Goal: Communication & Community: Connect with others

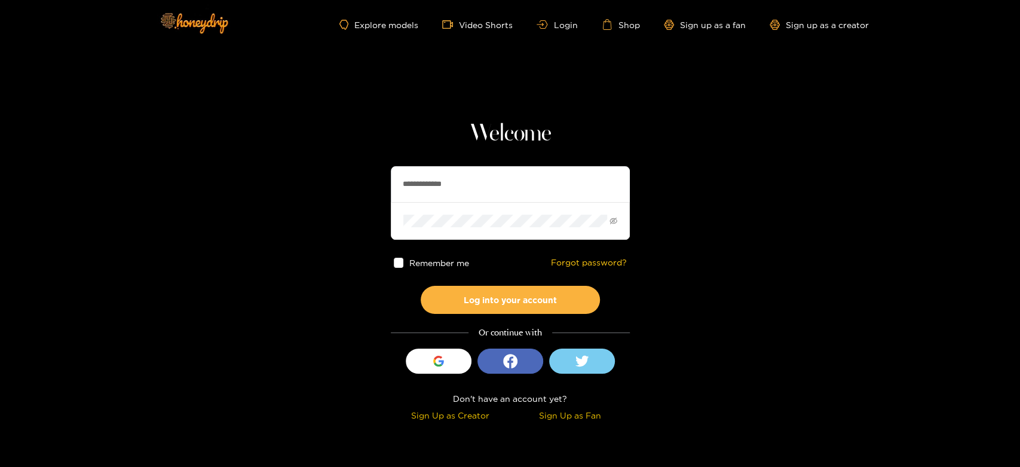
drag, startPoint x: 499, startPoint y: 180, endPoint x: 357, endPoint y: 192, distance: 142.8
click at [357, 192] on section "**********" at bounding box center [510, 212] width 1020 height 425
paste input "text"
type input "*********"
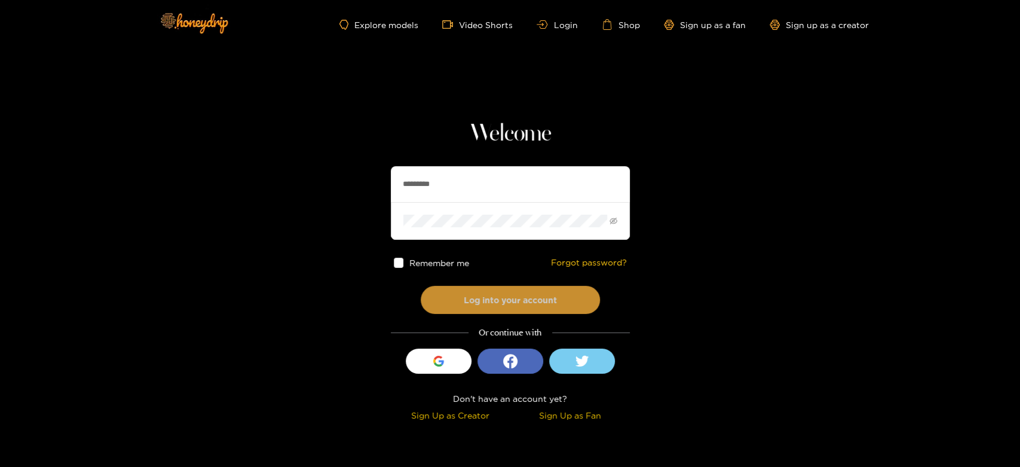
click at [473, 291] on button "Log into your account" at bounding box center [510, 300] width 179 height 28
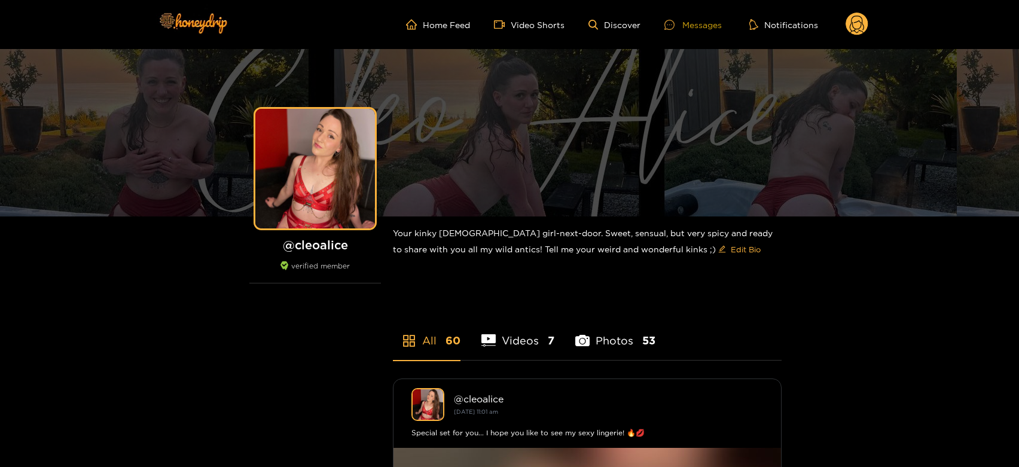
click at [705, 18] on div "Messages" at bounding box center [692, 25] width 57 height 14
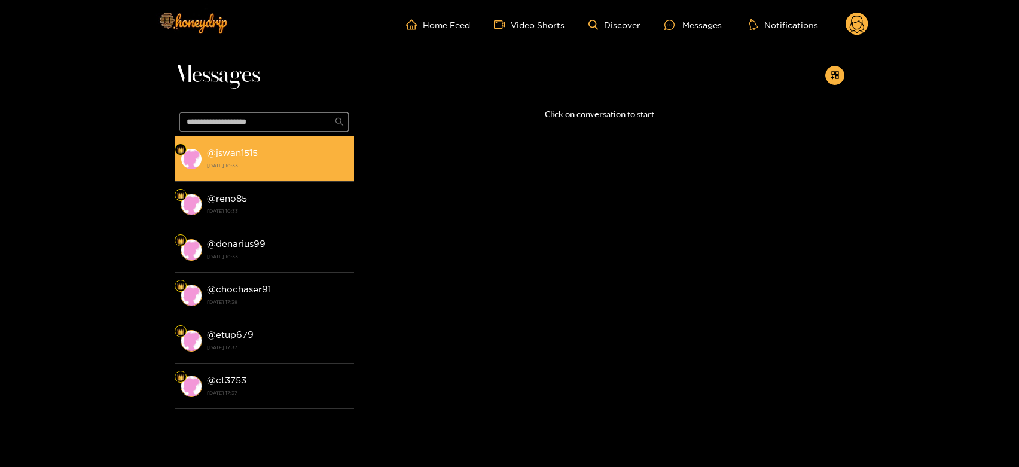
click at [308, 149] on div "@ jswan1515 29 September 2025 10:33" at bounding box center [277, 158] width 141 height 27
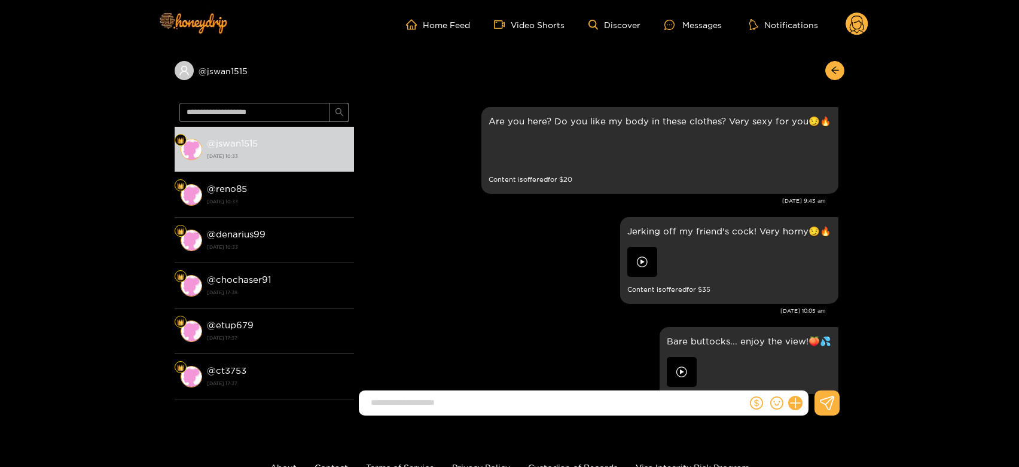
scroll to position [2545, 0]
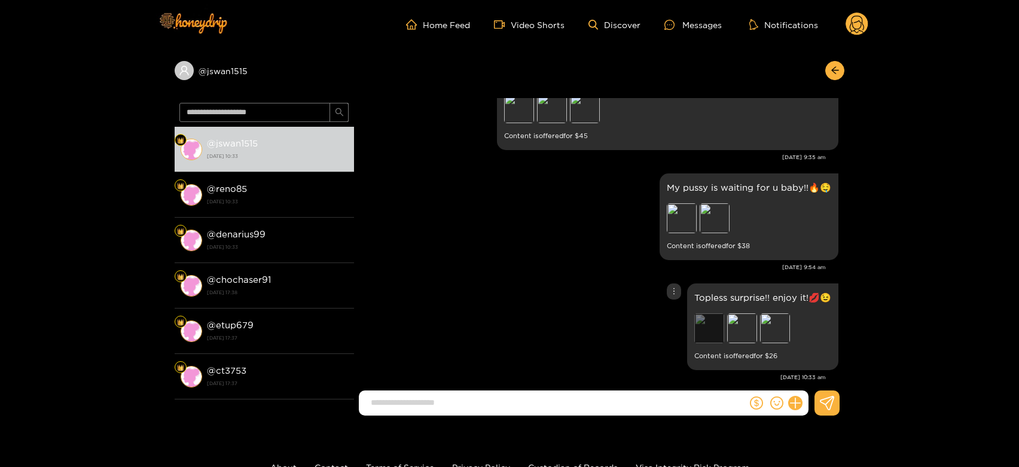
click at [696, 313] on div "Preview" at bounding box center [709, 328] width 30 height 30
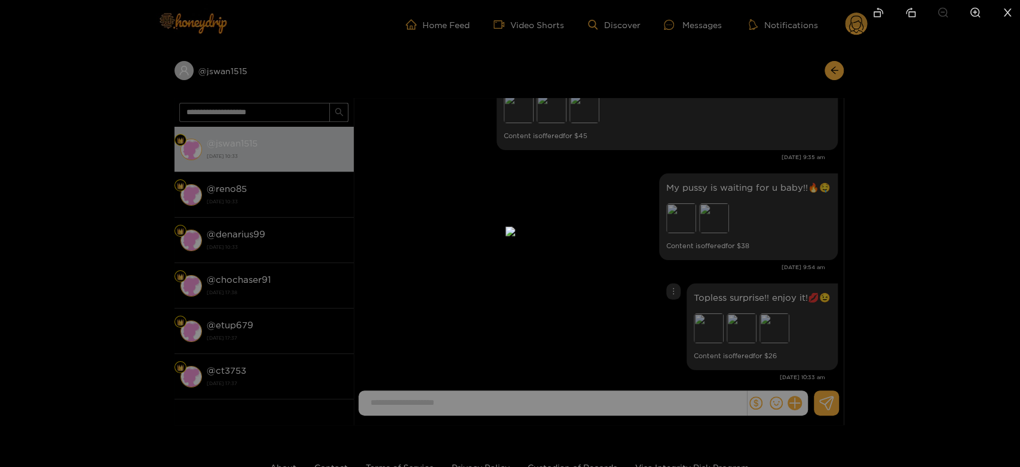
click at [770, 299] on div at bounding box center [510, 233] width 1020 height 467
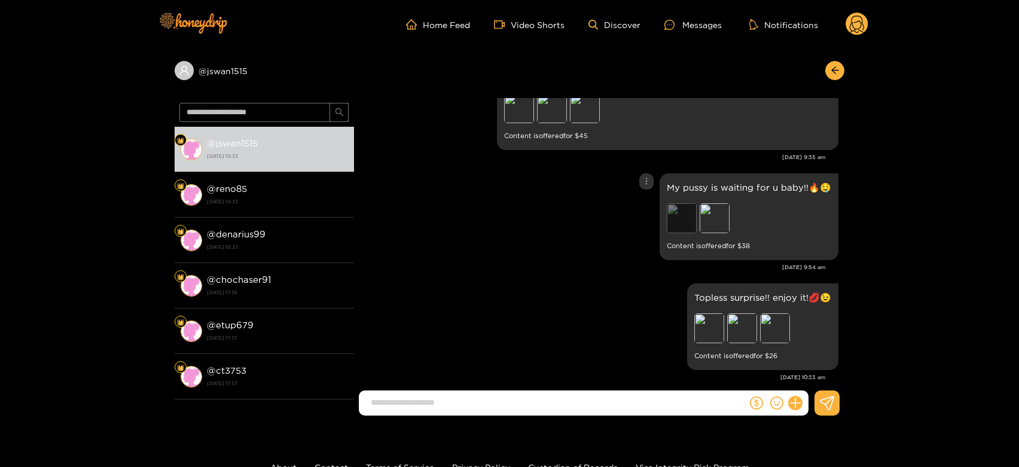
click at [690, 203] on div "Preview" at bounding box center [681, 218] width 30 height 30
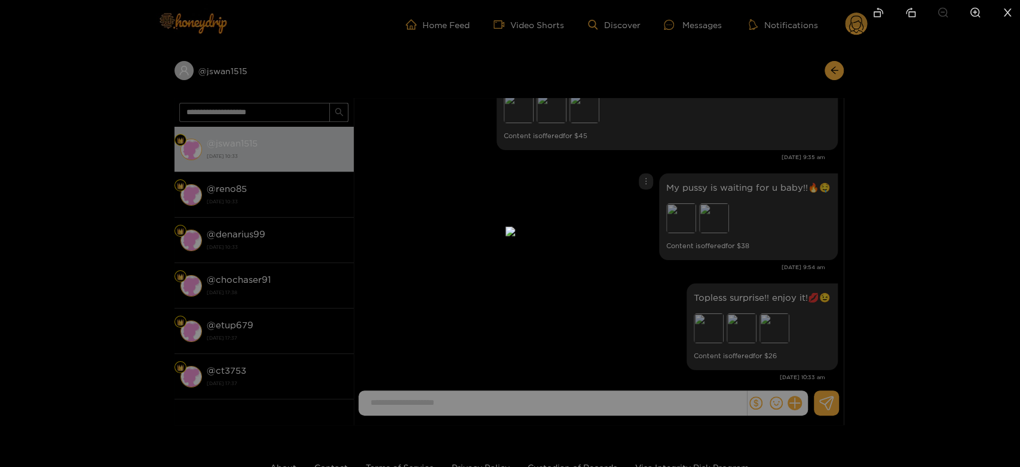
click at [760, 236] on div at bounding box center [510, 233] width 1020 height 467
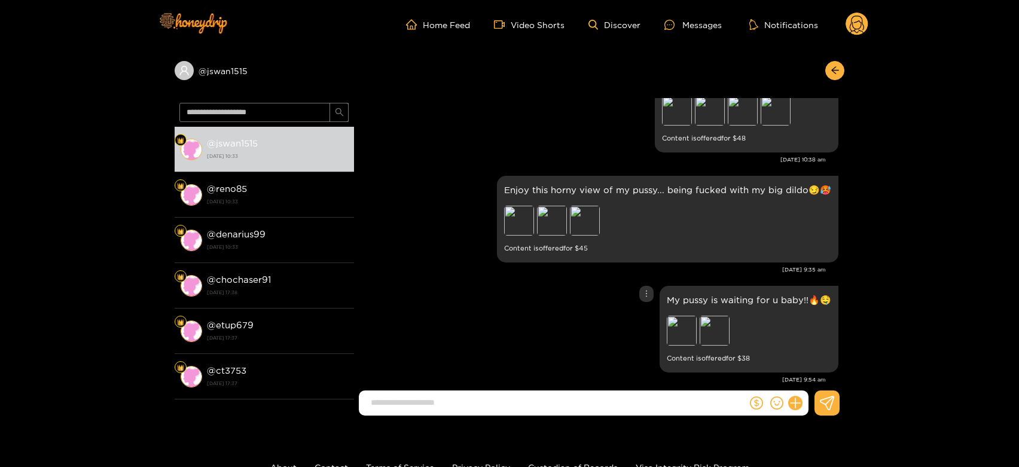
scroll to position [2412, 0]
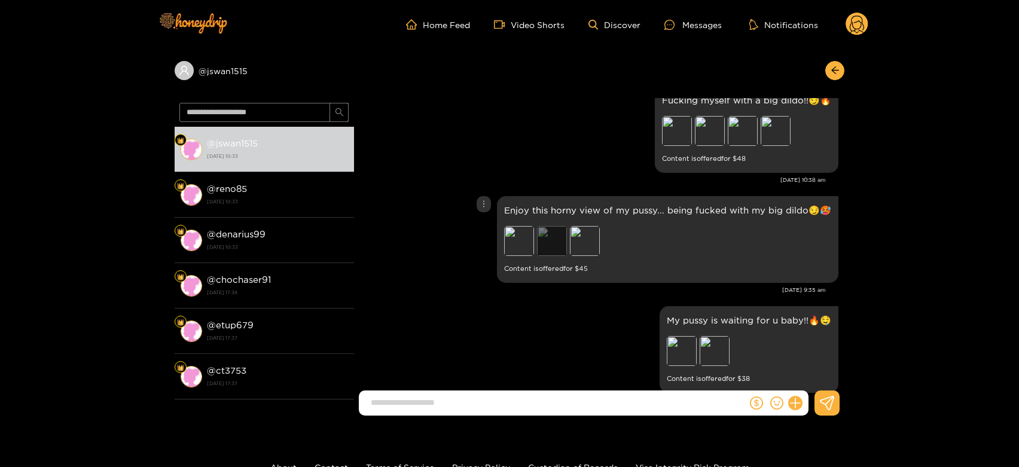
click at [554, 226] on div "Preview" at bounding box center [552, 241] width 30 height 30
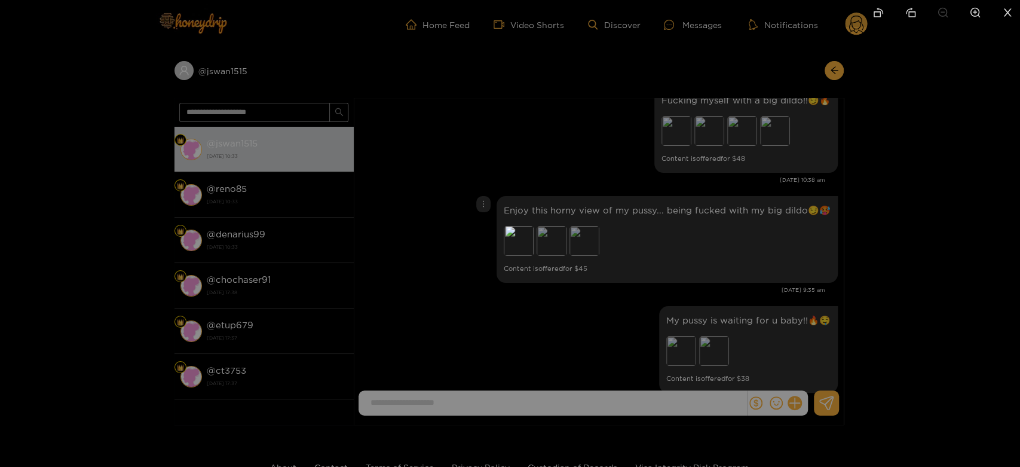
click at [741, 247] on div at bounding box center [510, 233] width 1020 height 467
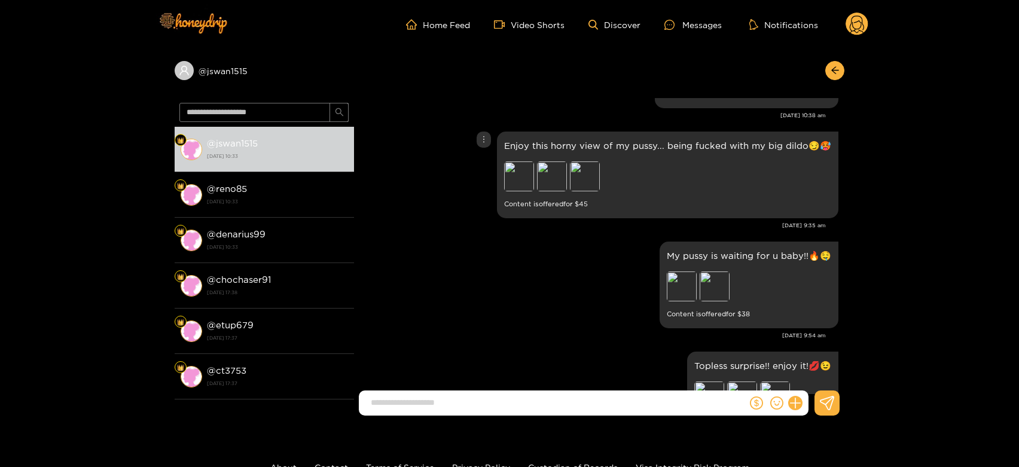
scroll to position [2545, 0]
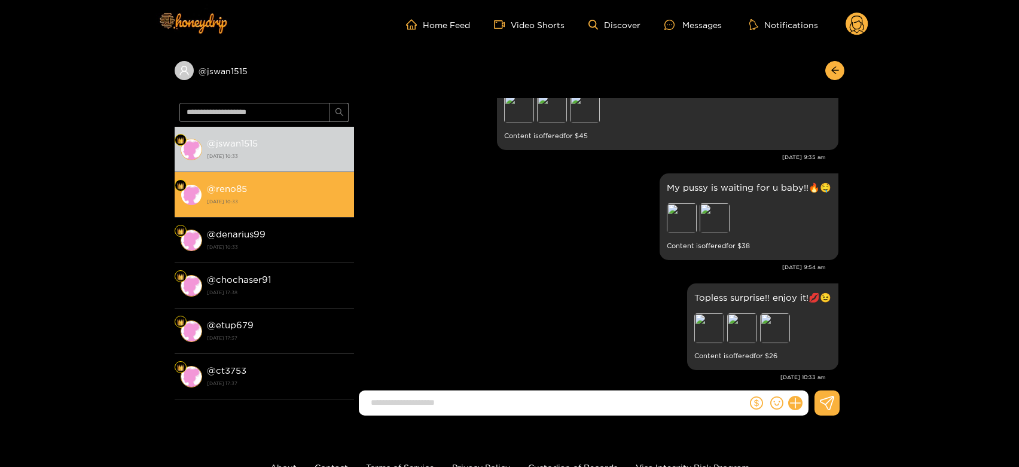
click at [278, 214] on li "@ reno85 29 September 2025 10:33" at bounding box center [264, 194] width 179 height 45
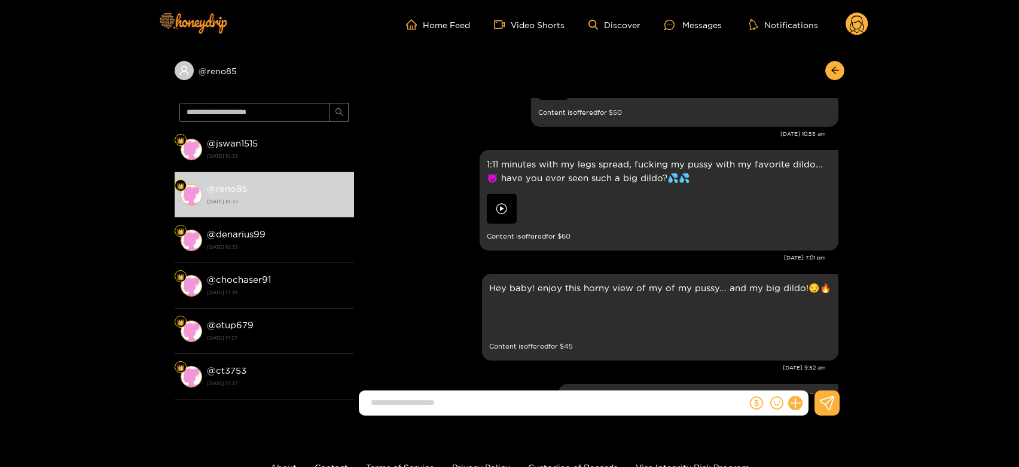
scroll to position [1782, 0]
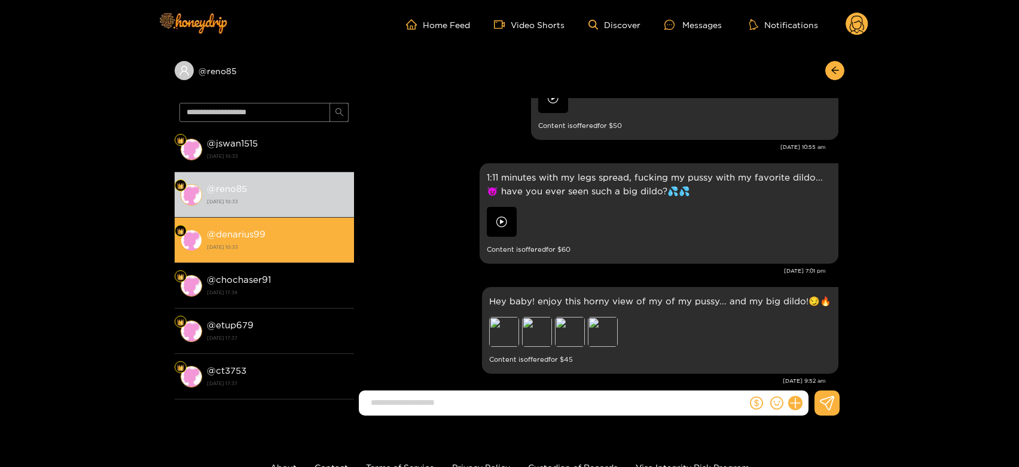
click at [292, 250] on strong "29 September 2025 10:33" at bounding box center [277, 246] width 141 height 11
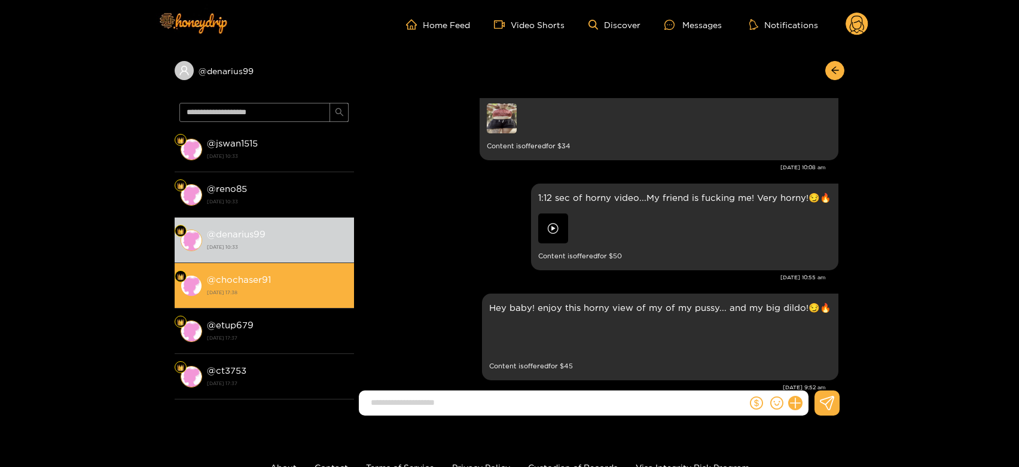
scroll to position [2080, 0]
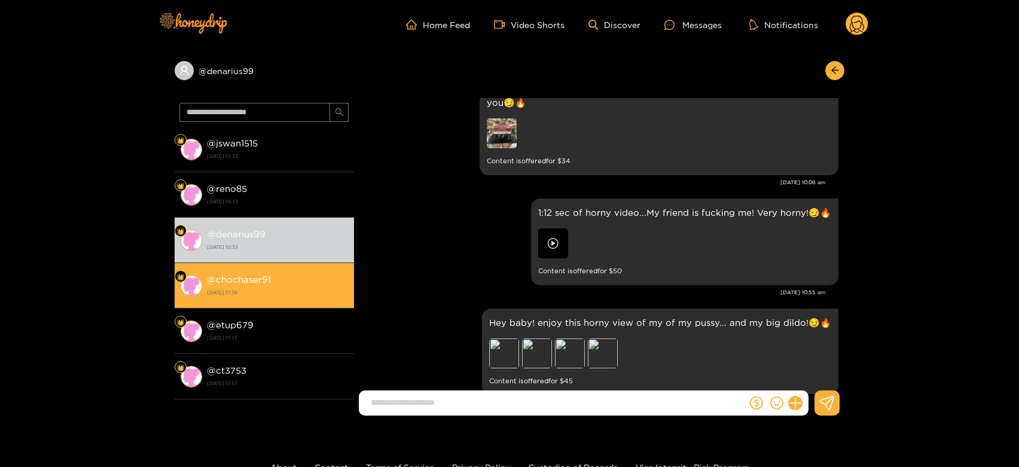
click at [290, 295] on strong "19 September 2025 17:38" at bounding box center [277, 292] width 141 height 11
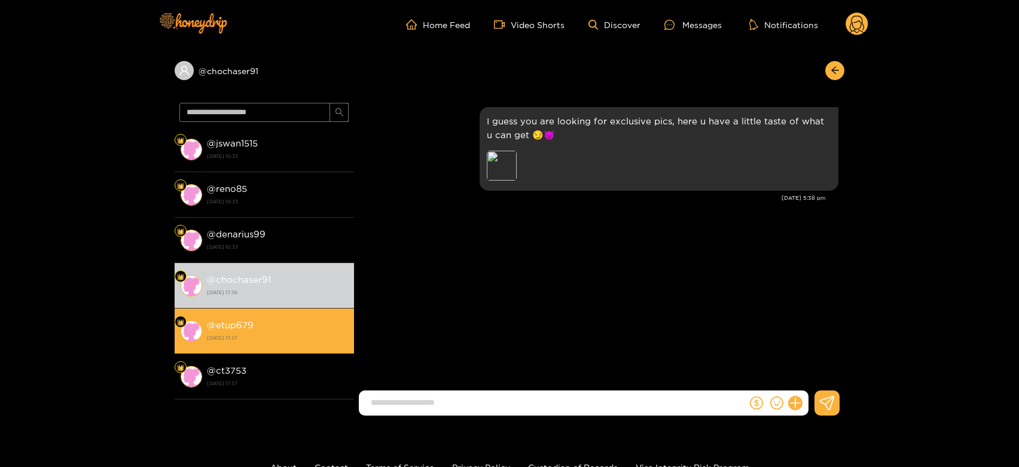
click at [303, 315] on li "@ etup679 19 September 2025 17:37" at bounding box center [264, 330] width 179 height 45
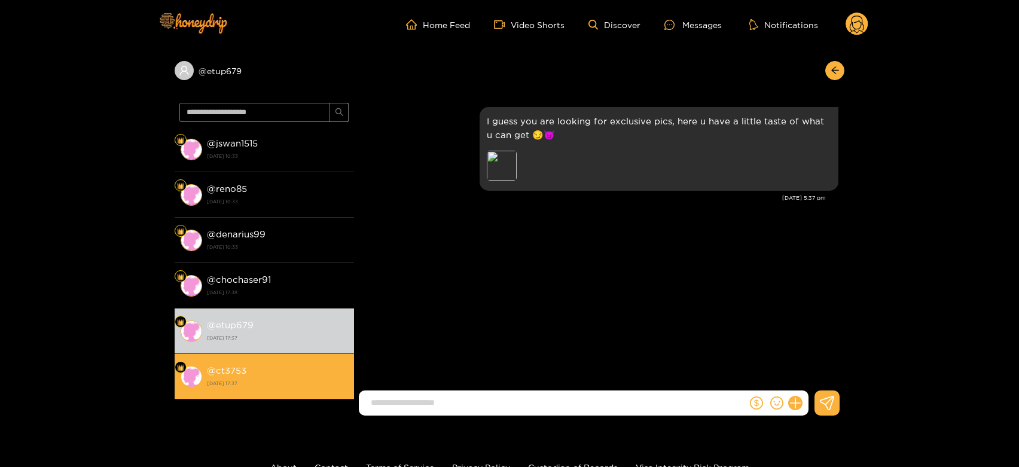
click at [282, 354] on li "@ ct3753 19 September 2025 17:37" at bounding box center [264, 376] width 179 height 45
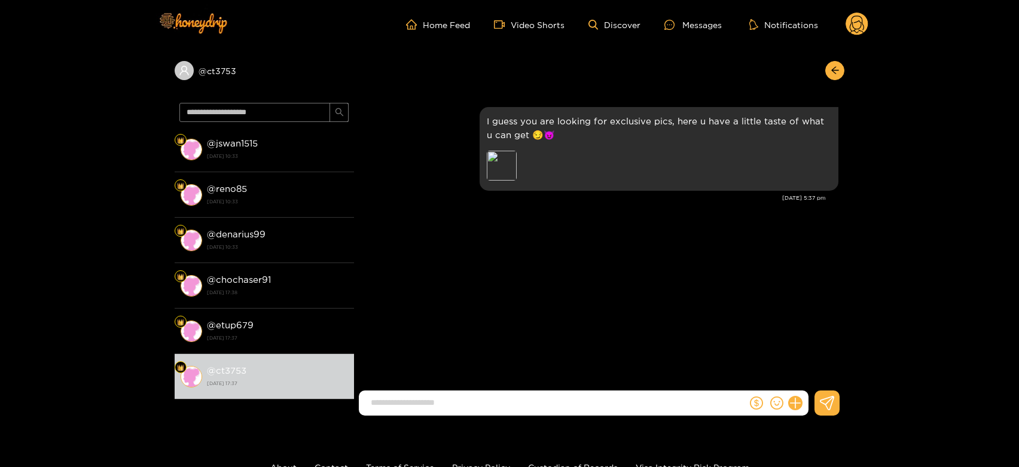
click at [856, 16] on icon at bounding box center [856, 26] width 14 height 21
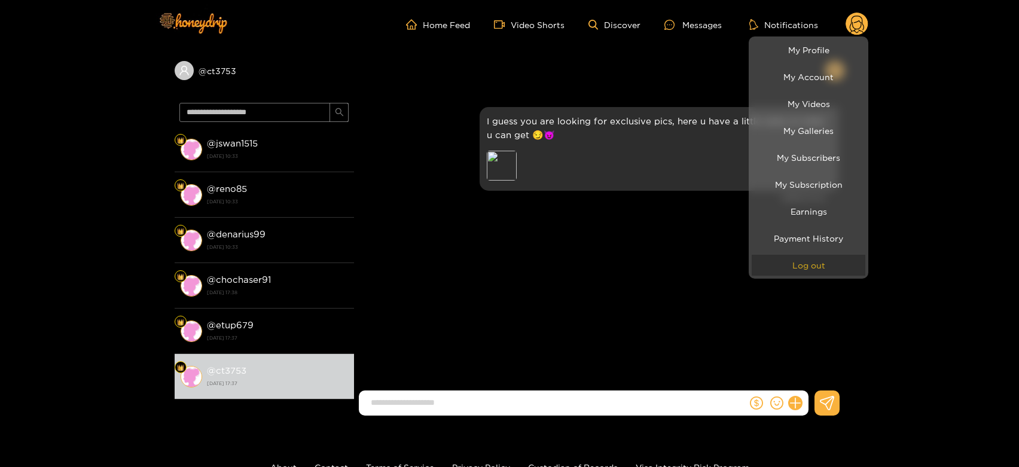
click at [803, 258] on button "Log out" at bounding box center [808, 265] width 114 height 21
